Goal: Information Seeking & Learning: Check status

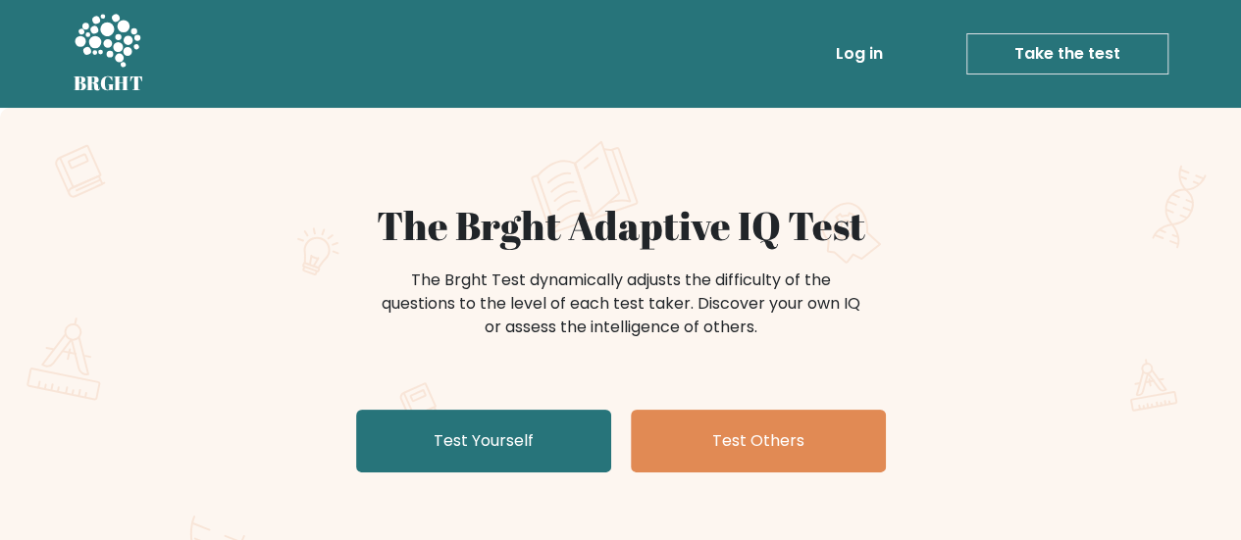
click at [865, 70] on link "Log in" at bounding box center [859, 53] width 63 height 39
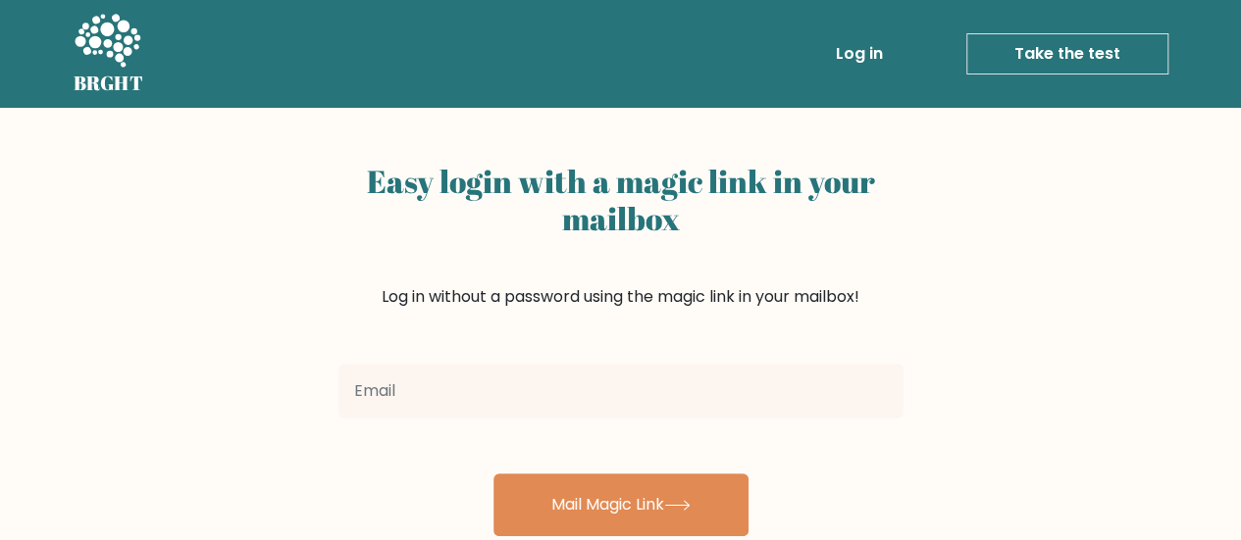
click at [501, 394] on input "email" at bounding box center [620, 391] width 565 height 55
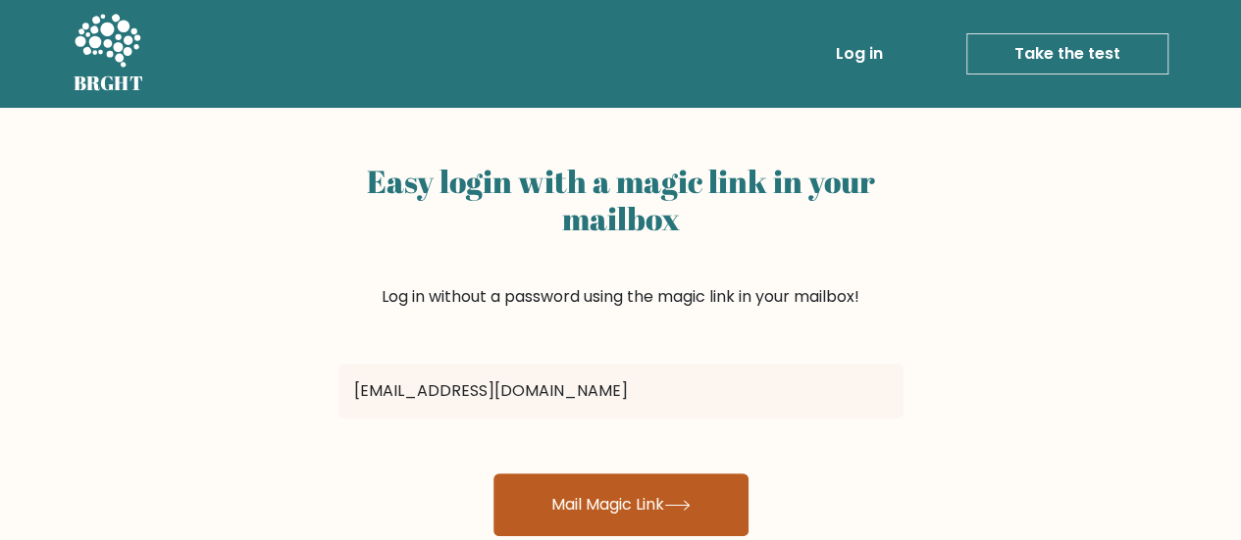
type input "sz14108@cbsc.co.uk"
click at [551, 501] on button "Mail Magic Link" at bounding box center [620, 505] width 255 height 63
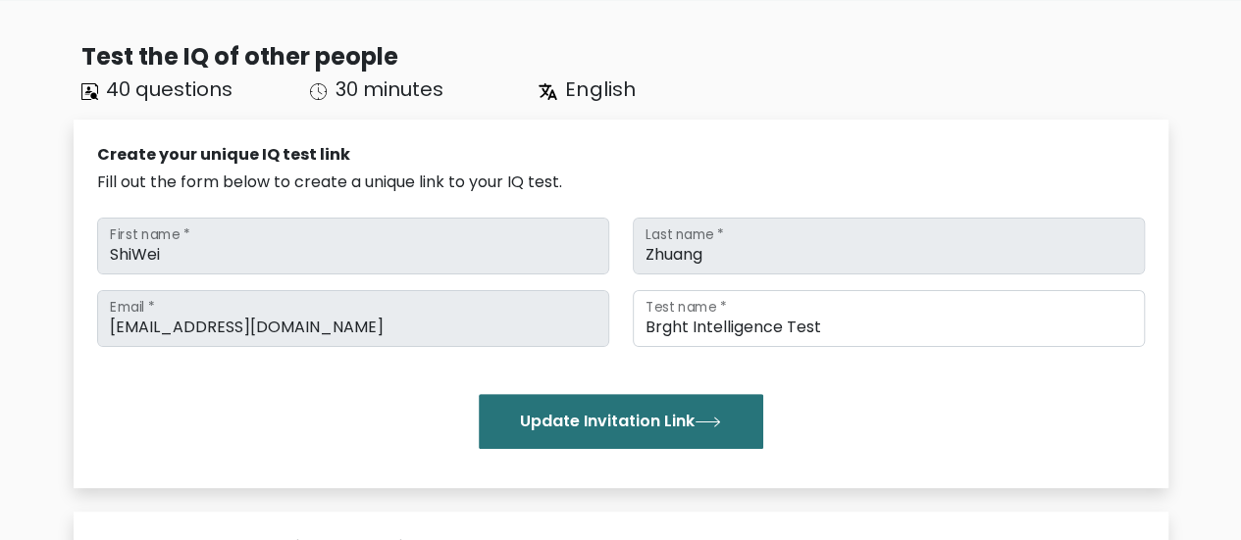
scroll to position [29, 0]
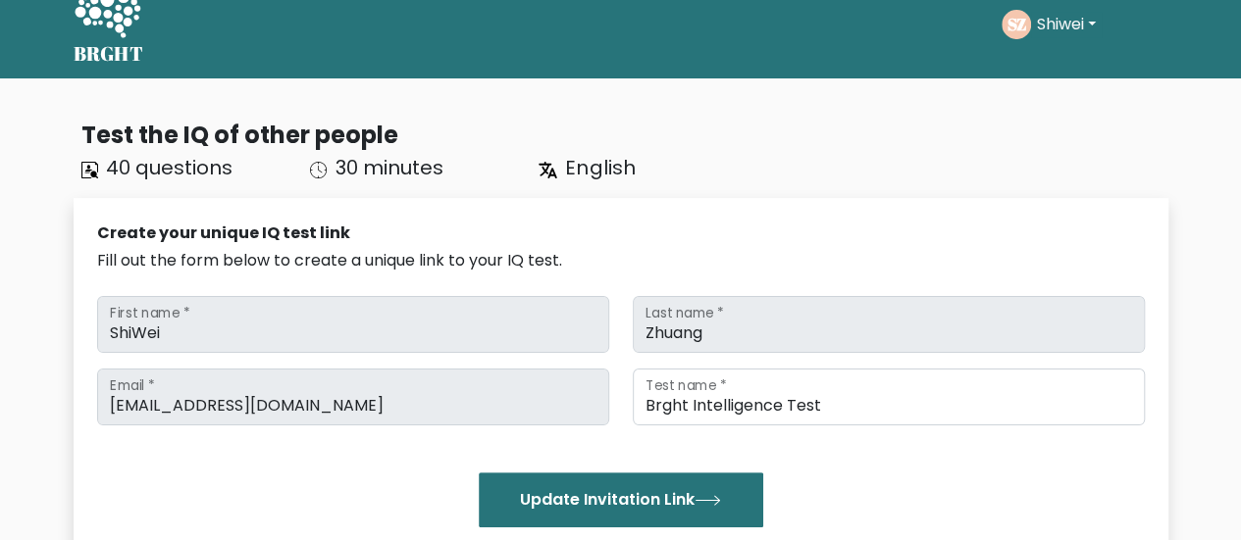
click at [1025, 17] on circle at bounding box center [1015, 24] width 29 height 29
click at [1040, 19] on button "Shiwei" at bounding box center [1066, 24] width 71 height 25
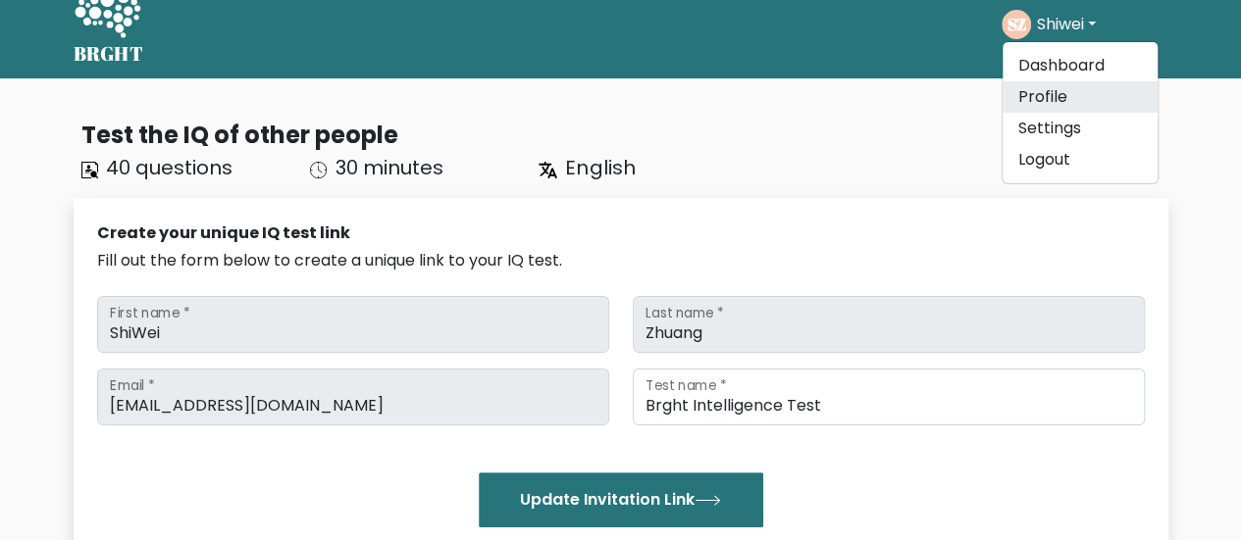
click at [1039, 91] on link "Profile" at bounding box center [1079, 96] width 155 height 31
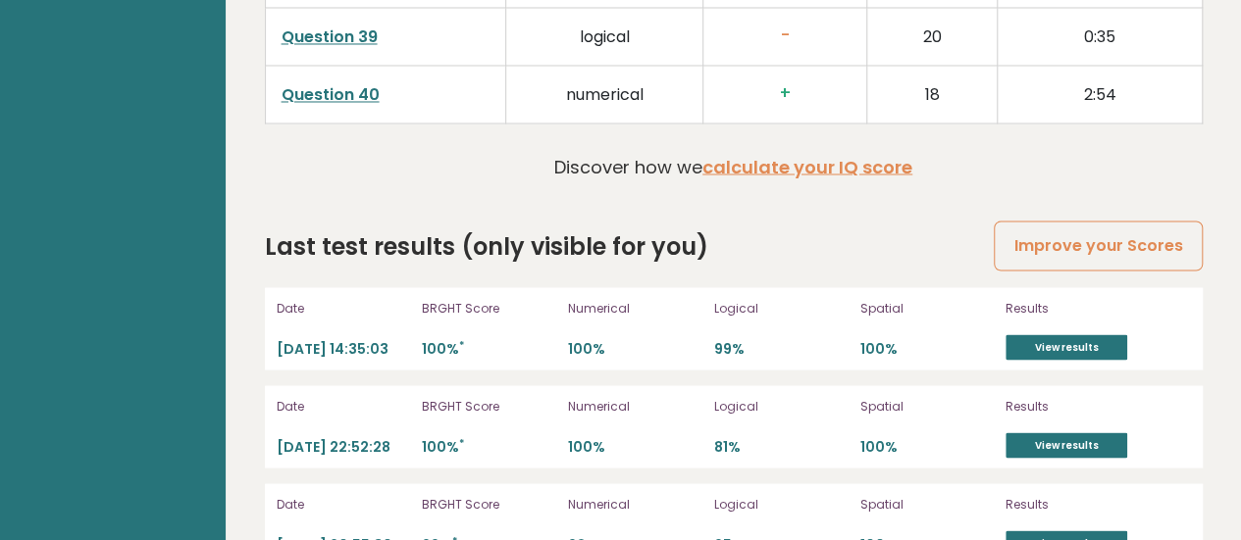
scroll to position [5439, 0]
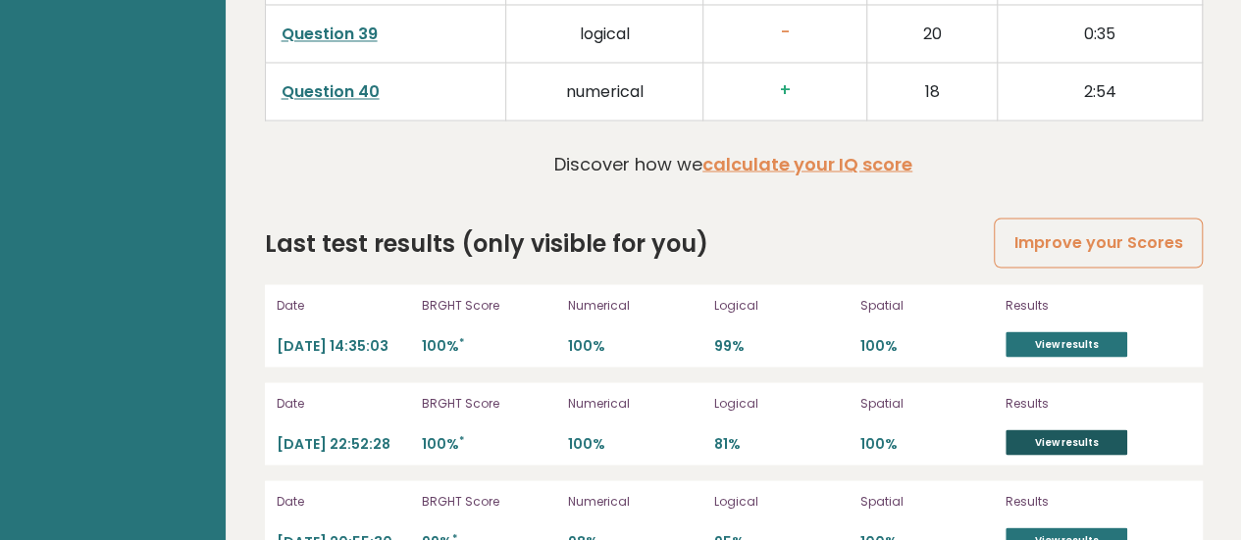
click at [1034, 430] on link "View results" at bounding box center [1066, 442] width 122 height 25
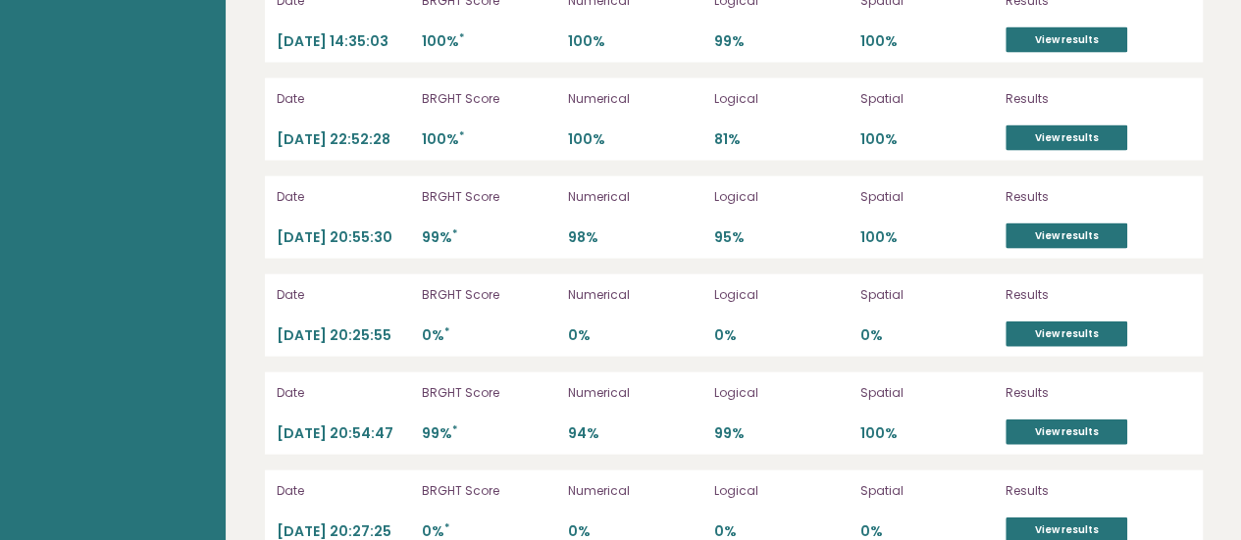
scroll to position [5690, 0]
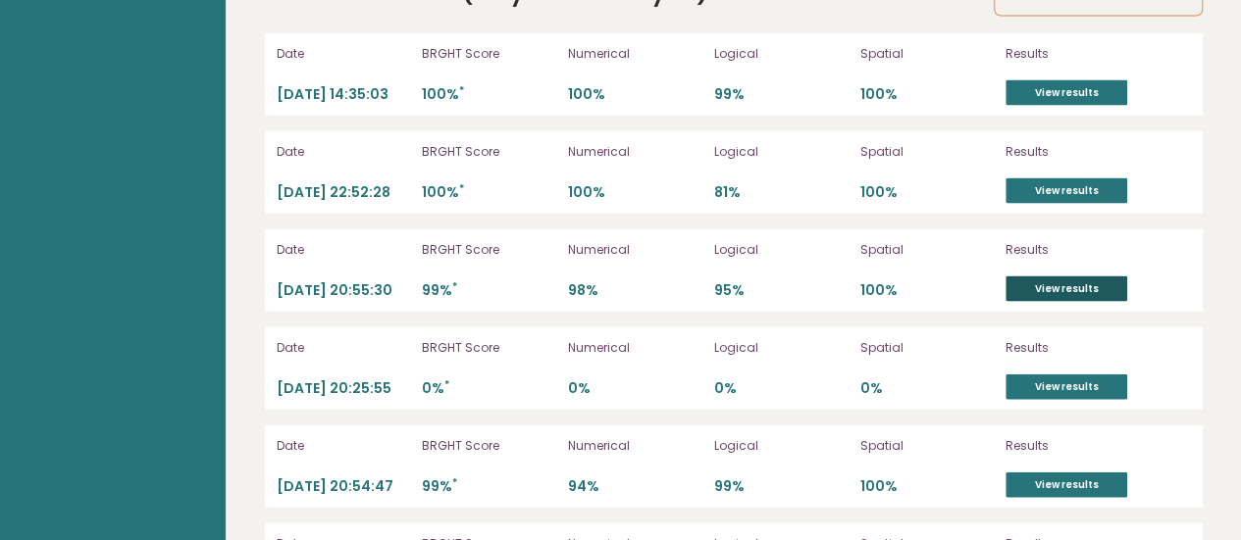
click at [1046, 277] on link "View results" at bounding box center [1066, 289] width 122 height 25
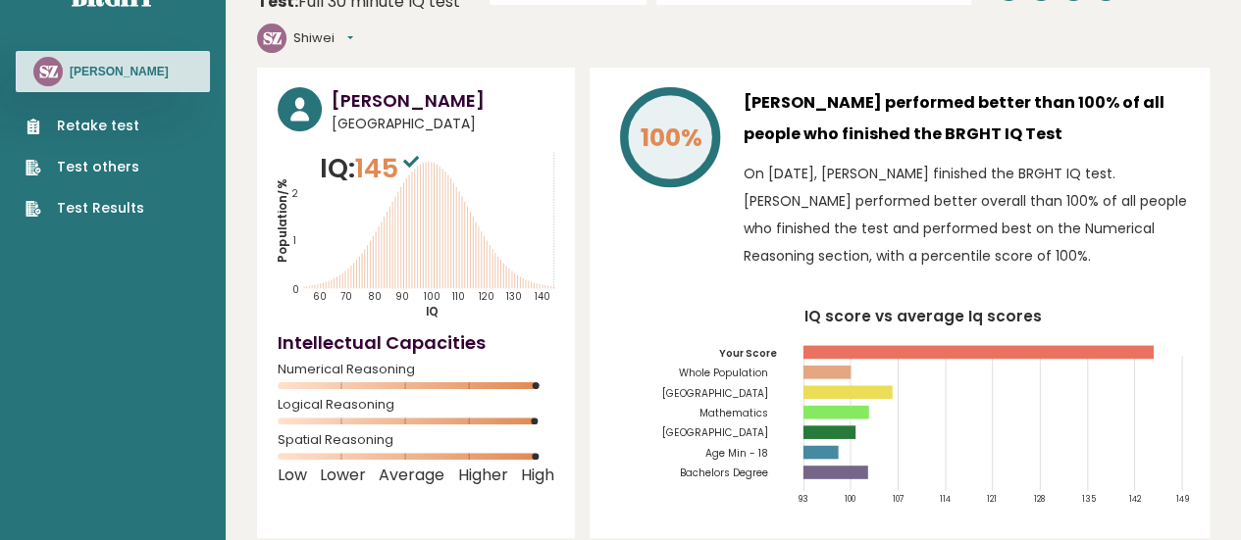
scroll to position [52, 0]
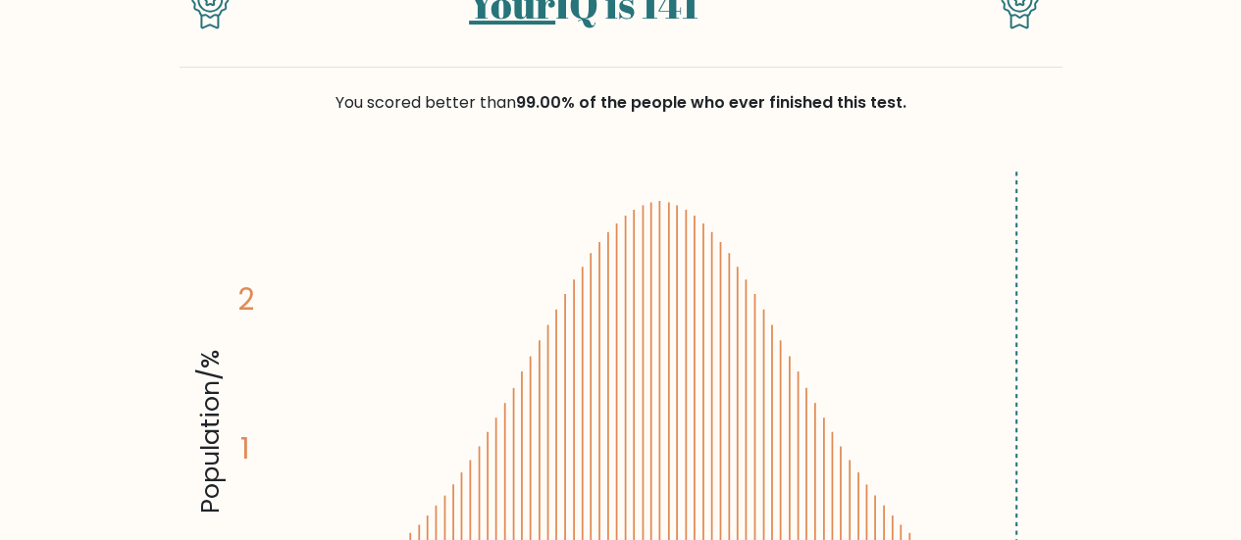
scroll to position [224, 0]
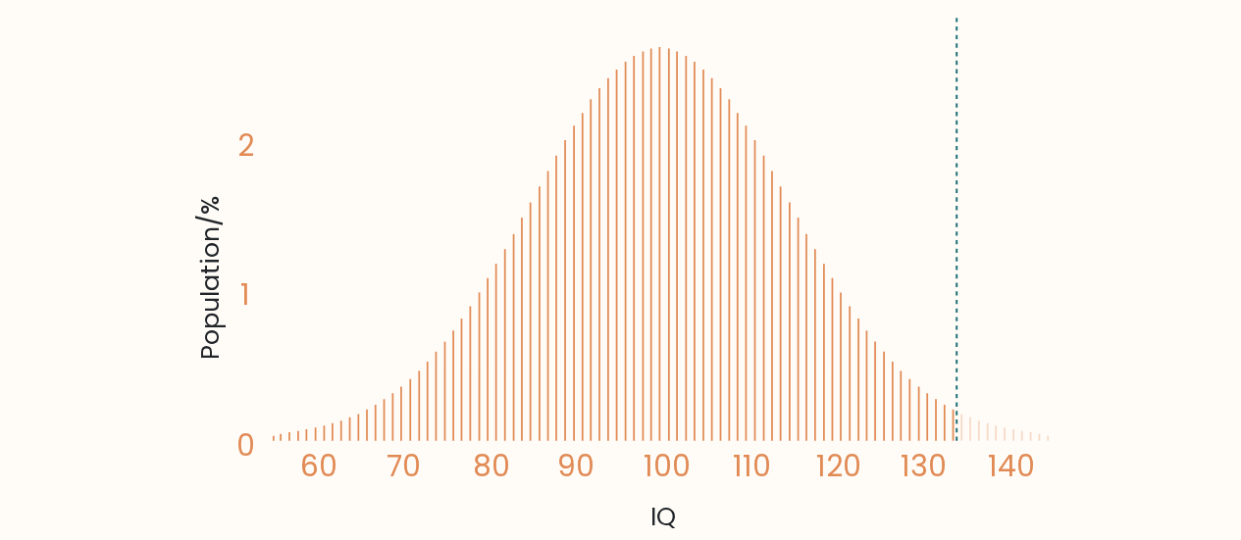
scroll to position [382, 0]
